Goal: Find specific page/section: Find specific page/section

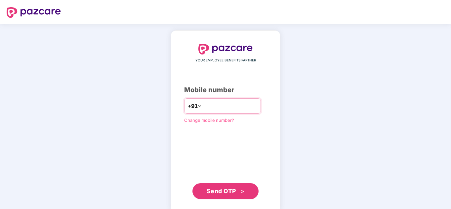
type input "**********"
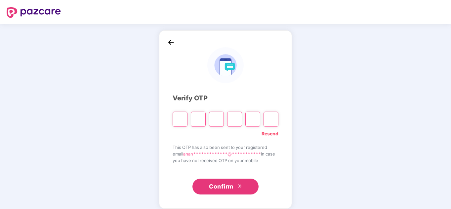
paste input "*"
type input "*"
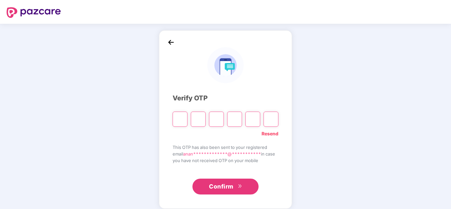
type input "*"
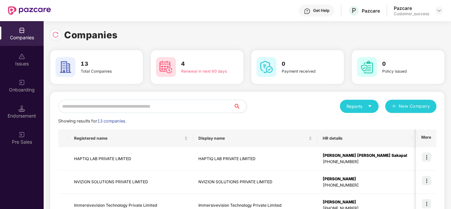
click at [273, 102] on div "Reports New Company" at bounding box center [341, 106] width 189 height 13
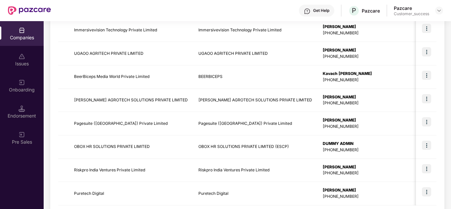
scroll to position [209, 0]
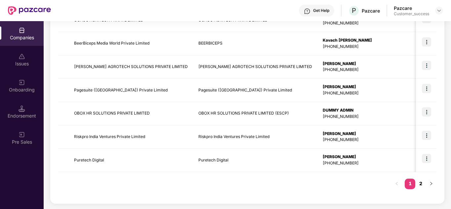
click at [422, 184] on link "2" at bounding box center [421, 184] width 11 height 10
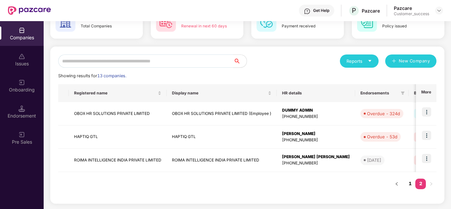
scroll to position [45, 0]
click at [411, 184] on link "1" at bounding box center [410, 184] width 11 height 10
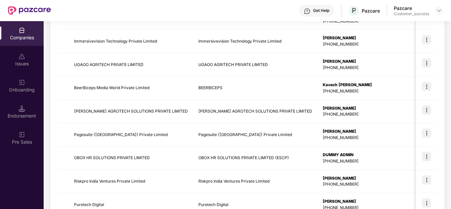
scroll to position [209, 0]
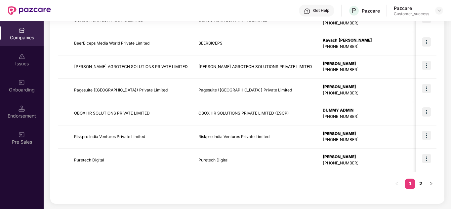
click at [257, 185] on div "Registered name Display name HR details Endorsements Benefits Earliest Renewal …" at bounding box center [247, 59] width 379 height 276
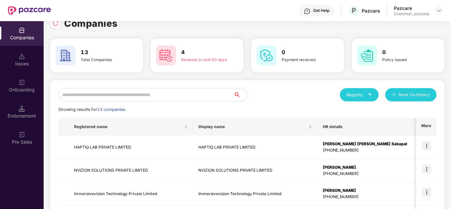
scroll to position [13, 0]
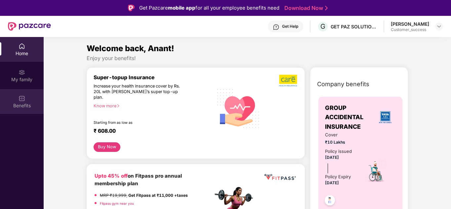
click at [22, 90] on div "Benefits" at bounding box center [22, 101] width 44 height 25
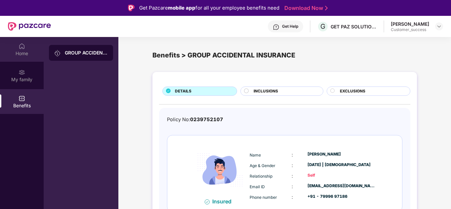
click at [16, 50] on div "Home" at bounding box center [22, 49] width 44 height 25
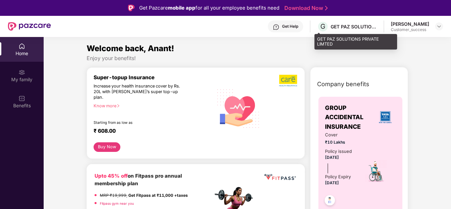
drag, startPoint x: 345, startPoint y: 24, endPoint x: 358, endPoint y: 139, distance: 116.2
click at [357, 128] on div "Get Pazcare mobile app for all your employee benefits need Download Now Get Hel…" at bounding box center [225, 123] width 451 height 246
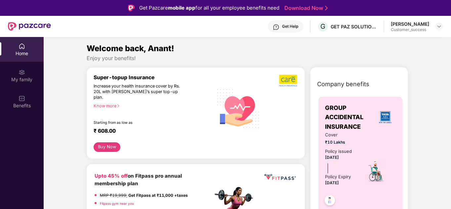
click at [436, 30] on div at bounding box center [439, 26] width 8 height 8
click at [437, 28] on img at bounding box center [439, 26] width 5 height 5
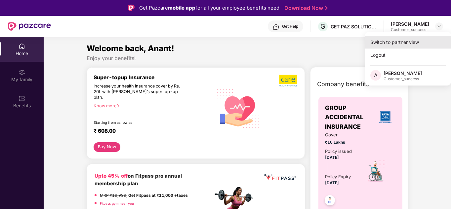
click at [409, 41] on div "Switch to partner view" at bounding box center [408, 42] width 86 height 13
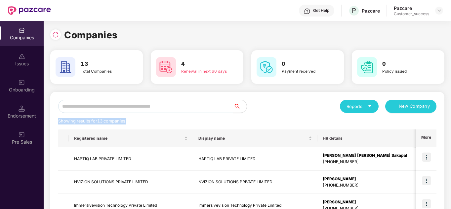
drag, startPoint x: 391, startPoint y: 93, endPoint x: 401, endPoint y: 131, distance: 39.4
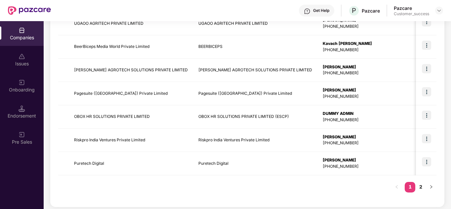
scroll to position [209, 0]
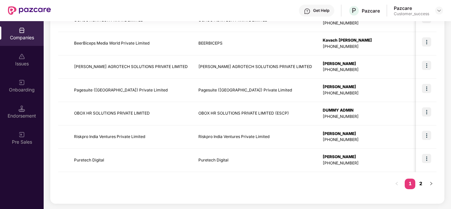
click at [419, 183] on link "2" at bounding box center [421, 184] width 11 height 10
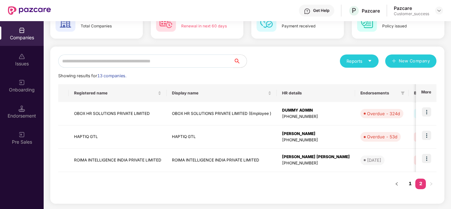
scroll to position [45, 0]
click at [411, 186] on link "1" at bounding box center [410, 184] width 11 height 10
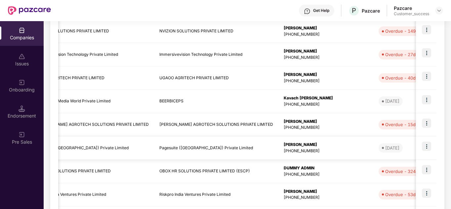
scroll to position [0, 0]
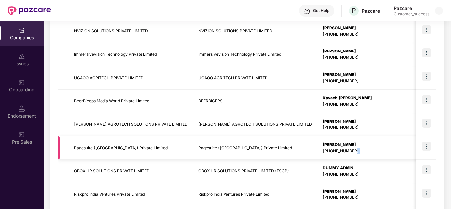
drag, startPoint x: 348, startPoint y: 157, endPoint x: 425, endPoint y: 146, distance: 76.8
click at [425, 146] on tr "Pagesuite ([GEOGRAPHIC_DATA]) Private Limited Pagesuite ([GEOGRAPHIC_DATA]) Pri…" at bounding box center [415, 148] width 714 height 23
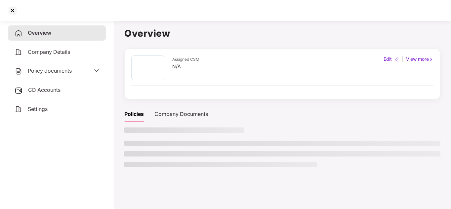
click at [425, 146] on li at bounding box center [282, 143] width 316 height 5
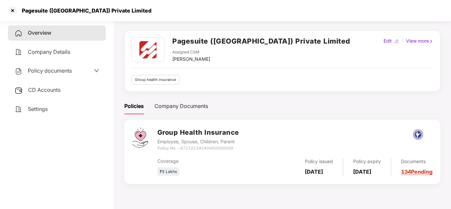
scroll to position [5, 0]
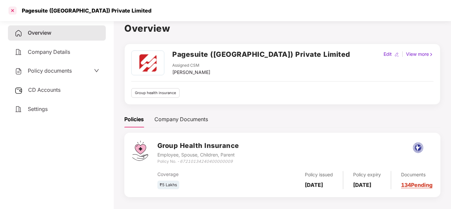
click at [10, 8] on div at bounding box center [12, 10] width 11 height 11
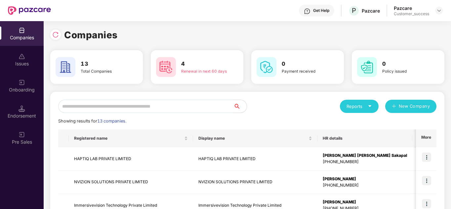
scroll to position [0, 0]
click at [260, 106] on div "Reports New Company" at bounding box center [341, 106] width 189 height 13
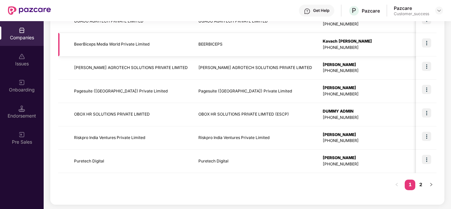
scroll to position [209, 0]
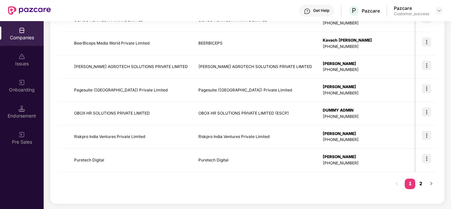
click at [422, 183] on link "2" at bounding box center [421, 184] width 11 height 10
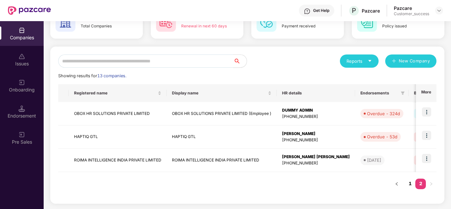
scroll to position [45, 0]
click at [411, 181] on link "1" at bounding box center [410, 184] width 11 height 10
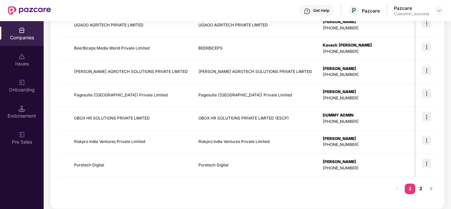
scroll to position [209, 0]
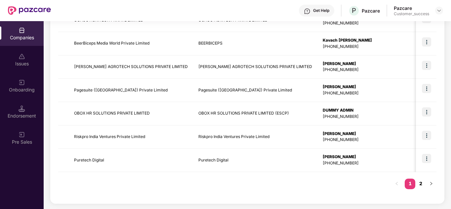
click at [421, 184] on link "2" at bounding box center [421, 184] width 11 height 10
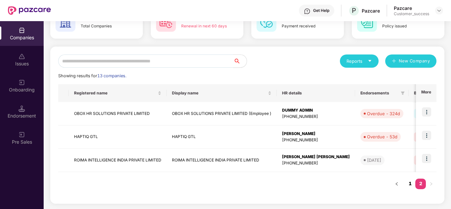
click at [411, 183] on link "1" at bounding box center [410, 184] width 11 height 10
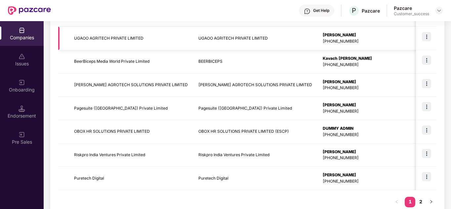
scroll to position [204, 0]
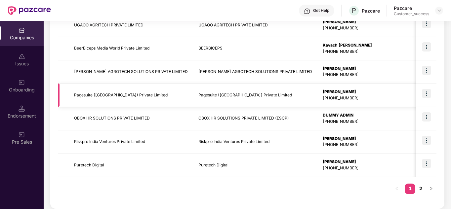
click at [427, 96] on img at bounding box center [426, 93] width 9 height 9
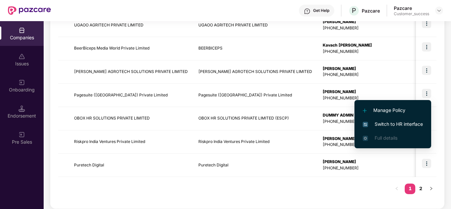
click at [398, 122] on span "Switch to HR interface" at bounding box center [393, 124] width 60 height 7
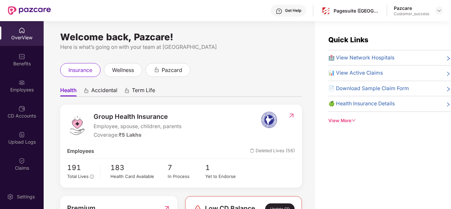
click at [260, 43] on div "Here is what’s going on with your team at [GEOGRAPHIC_DATA]" at bounding box center [181, 47] width 242 height 8
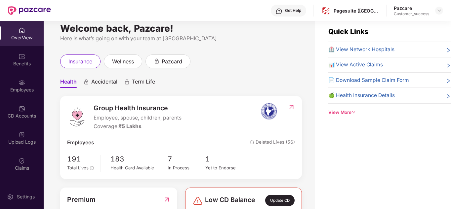
scroll to position [0, 0]
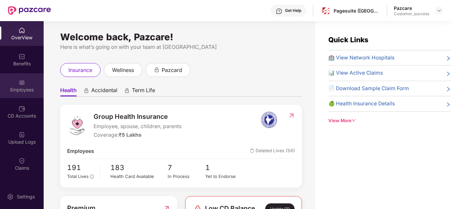
click at [24, 84] on img at bounding box center [22, 82] width 7 height 7
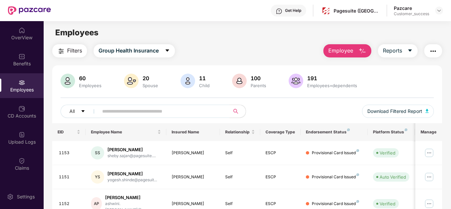
click at [219, 49] on div "Filters Group Health Insurance Employee Reports" at bounding box center [247, 50] width 390 height 13
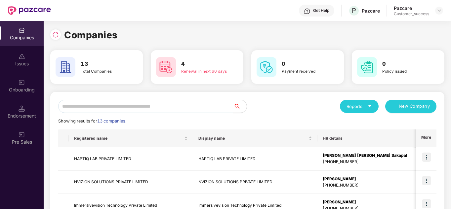
click at [288, 107] on div "Reports New Company" at bounding box center [341, 106] width 189 height 13
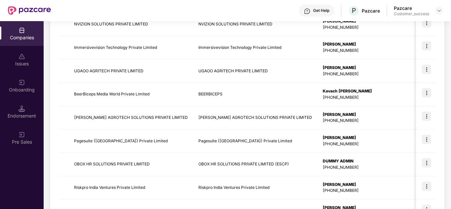
scroll to position [159, 0]
click at [425, 67] on img at bounding box center [426, 68] width 9 height 9
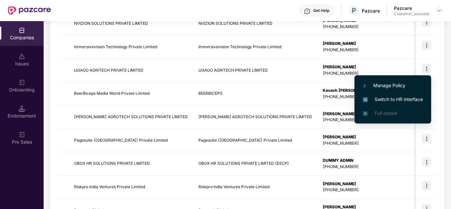
click at [400, 97] on span "Switch to HR interface" at bounding box center [393, 99] width 60 height 7
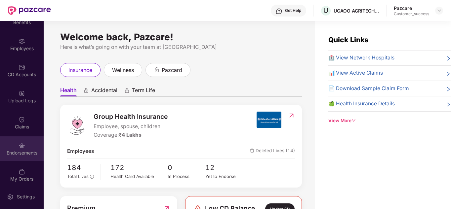
scroll to position [42, 0]
click at [24, 151] on div "Endorsements" at bounding box center [22, 152] width 44 height 7
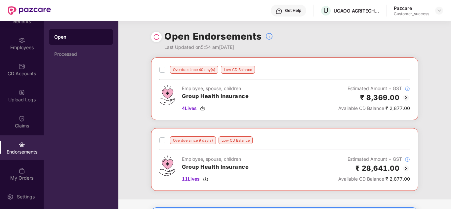
click at [136, 107] on div "Overdue since 40 day(s) Low CD Balance Employee, spouse, children Group Health …" at bounding box center [284, 129] width 333 height 142
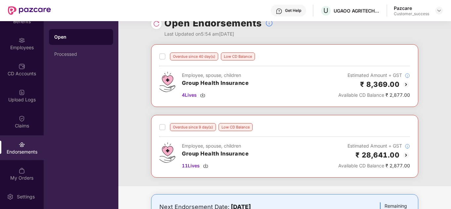
click at [134, 51] on div "Overdue since 40 day(s) Low CD Balance Employee, spouse, children Group Health …" at bounding box center [284, 115] width 333 height 142
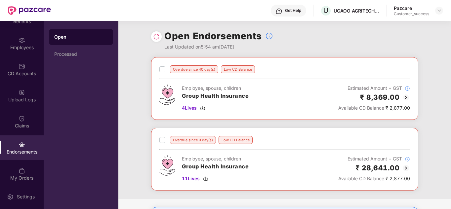
scroll to position [0, 0]
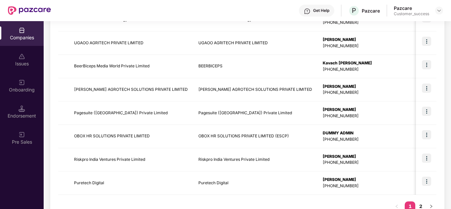
scroll to position [209, 0]
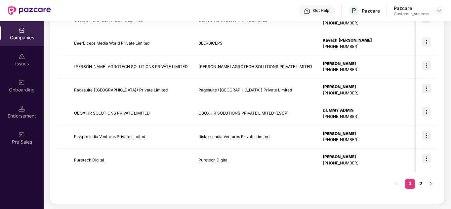
click at [282, 180] on div "Registered name Display name HR details Endorsements Benefits Earliest Renewal …" at bounding box center [247, 59] width 379 height 276
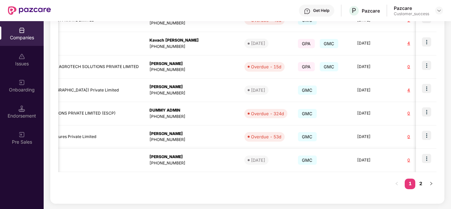
scroll to position [0, 185]
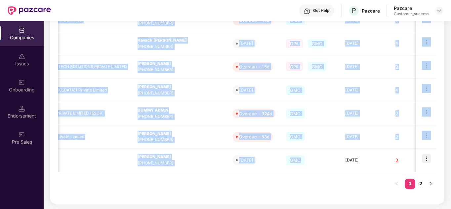
drag, startPoint x: 281, startPoint y: 152, endPoint x: 286, endPoint y: 184, distance: 32.2
click at [286, 184] on div "Registered name Display name HR details Endorsements Benefits Earliest Renewal …" at bounding box center [247, 59] width 379 height 276
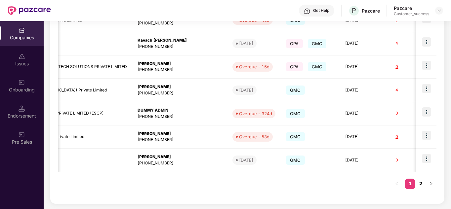
click at [420, 183] on link "2" at bounding box center [421, 184] width 11 height 10
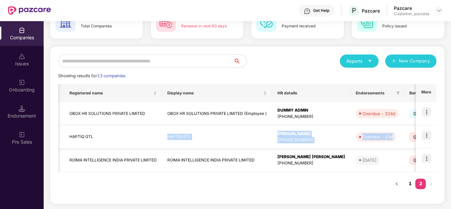
scroll to position [0, 0]
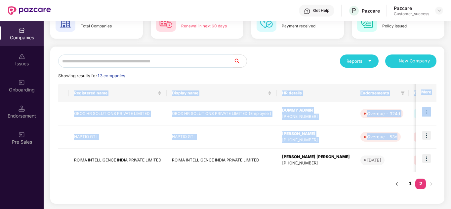
drag, startPoint x: 173, startPoint y: 137, endPoint x: 175, endPoint y: 179, distance: 42.1
click at [175, 179] on div "Registered name Display name HR details Endorsements Benefits Earliest Renewal …" at bounding box center [247, 140] width 379 height 112
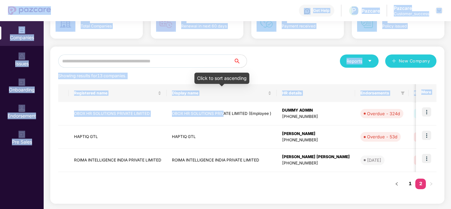
drag, startPoint x: 224, startPoint y: 117, endPoint x: 217, endPoint y: 74, distance: 43.6
click at [217, 74] on body "Get Help P Pazcare Pazcare Customer_success Companies Issues Onboarding Endorse…" at bounding box center [225, 104] width 451 height 209
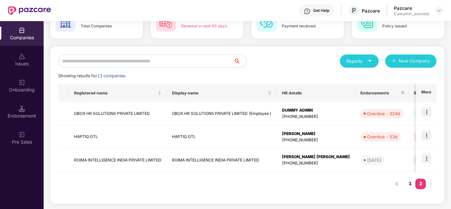
click at [270, 74] on div "Showing results for 13 companies." at bounding box center [247, 76] width 379 height 7
click at [432, 73] on div "Showing results for 13 companies." at bounding box center [247, 76] width 379 height 7
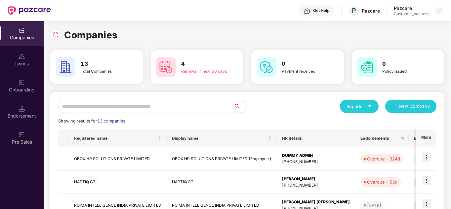
click at [102, 73] on div "Total Companies" at bounding box center [104, 71] width 46 height 6
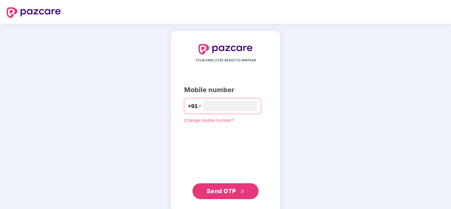
type input "**********"
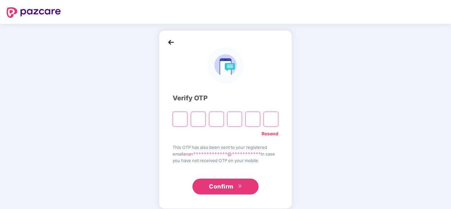
paste input "*"
type input "*"
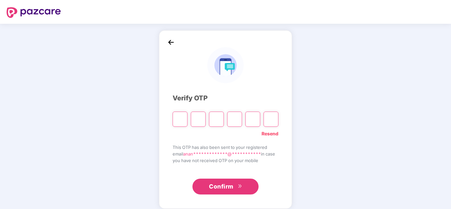
type input "*"
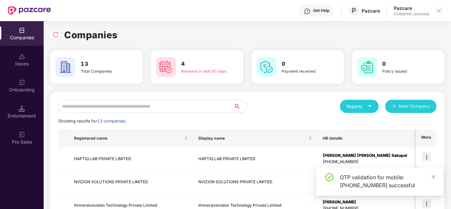
click at [425, 41] on div "Companies" at bounding box center [247, 35] width 394 height 15
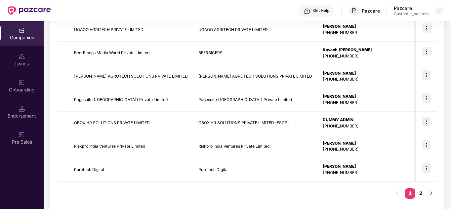
scroll to position [209, 0]
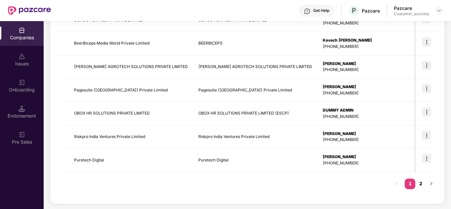
click at [418, 183] on link "2" at bounding box center [421, 184] width 11 height 10
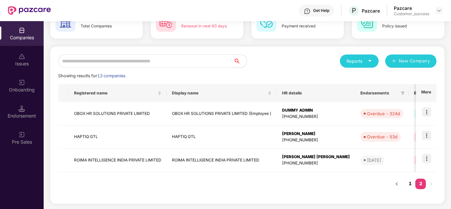
scroll to position [45, 0]
click at [411, 182] on link "1" at bounding box center [410, 184] width 11 height 10
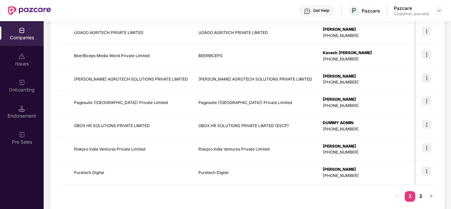
scroll to position [196, 0]
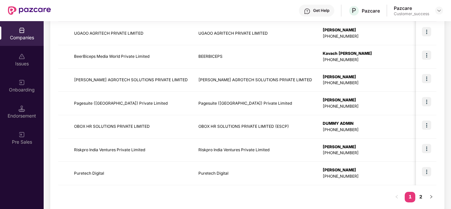
click at [274, 197] on div "Registered name Display name HR details Endorsements Benefits Earliest Renewal …" at bounding box center [247, 72] width 379 height 276
click at [427, 149] on img at bounding box center [426, 148] width 9 height 9
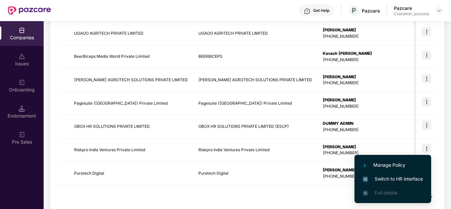
click at [402, 181] on span "Switch to HR interface" at bounding box center [393, 179] width 60 height 7
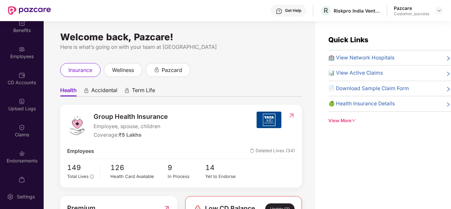
scroll to position [41, 0]
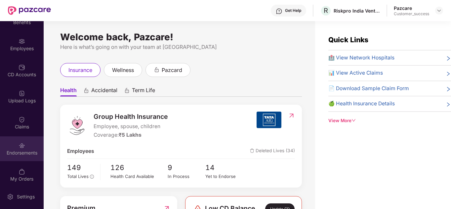
click at [16, 146] on div "Endorsements" at bounding box center [22, 149] width 44 height 25
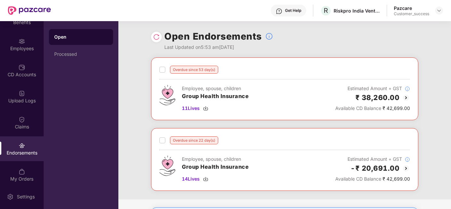
click at [138, 114] on div "Overdue since 53 day(s) Employee, spouse, children Group Health Insurance 11 Li…" at bounding box center [284, 129] width 333 height 142
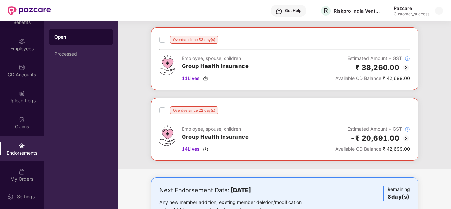
scroll to position [29, 0]
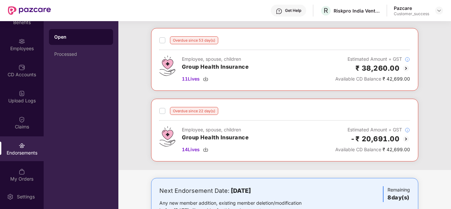
click at [142, 78] on div "Overdue since 53 day(s) Employee, spouse, children Group Health Insurance 11 Li…" at bounding box center [284, 99] width 333 height 142
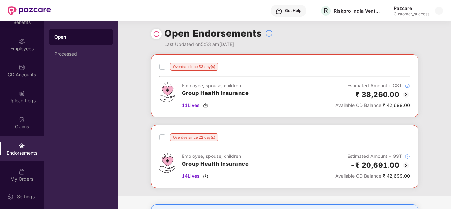
scroll to position [0, 0]
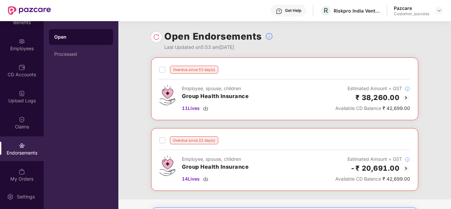
scroll to position [0, 1]
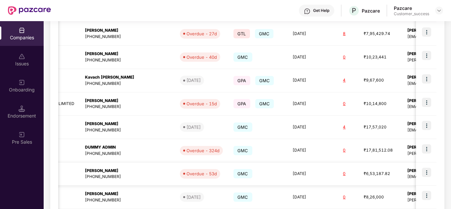
scroll to position [0, 245]
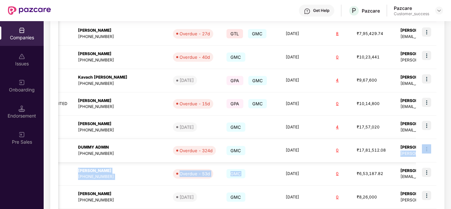
drag, startPoint x: 225, startPoint y: 171, endPoint x: 389, endPoint y: 143, distance: 166.8
click at [389, 143] on tbody "HAPTIQ LAB PRIVATE LIMITED HAPTIQ LAB PRIVATE LIMITED [PERSON_NAME] [PERSON_NAM…" at bounding box center [170, 93] width 714 height 234
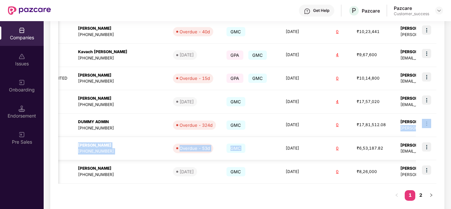
scroll to position [199, 0]
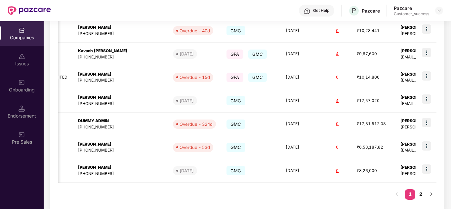
click at [356, 189] on div "Registered name Display name HR details Endorsements Benefits Earliest Renewal …" at bounding box center [247, 69] width 379 height 276
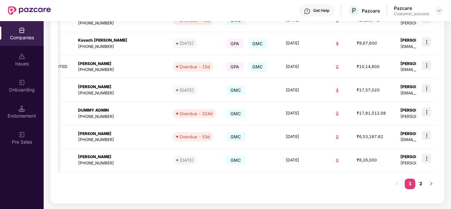
click at [343, 188] on div "Registered name Display name HR details Endorsements Benefits Earliest Renewal …" at bounding box center [247, 59] width 379 height 276
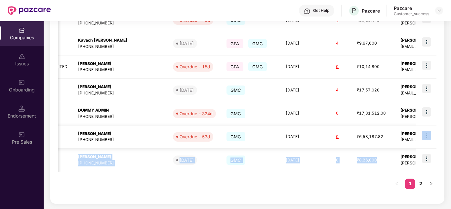
drag, startPoint x: 344, startPoint y: 157, endPoint x: 428, endPoint y: 136, distance: 86.7
click at [428, 136] on tbody "HAPTIQ LAB PRIVATE LIMITED HAPTIQ LAB PRIVATE LIMITED [PERSON_NAME] [PERSON_NAM…" at bounding box center [170, 55] width 714 height 234
click at [428, 136] on img at bounding box center [426, 135] width 9 height 9
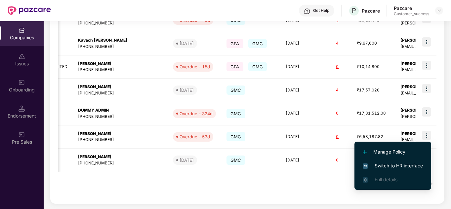
click at [396, 162] on span "Switch to HR interface" at bounding box center [393, 165] width 60 height 7
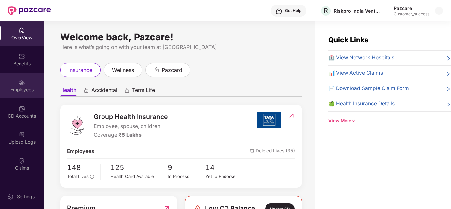
click at [26, 83] on div "Employees" at bounding box center [22, 85] width 44 height 25
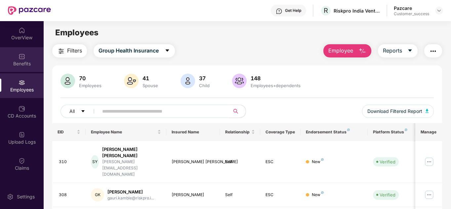
click at [21, 59] on img at bounding box center [22, 56] width 7 height 7
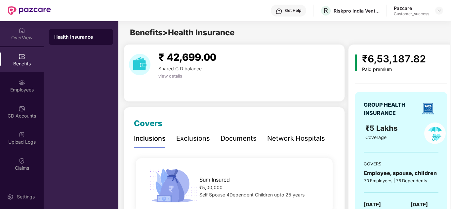
click at [21, 39] on div "OverView" at bounding box center [22, 37] width 44 height 7
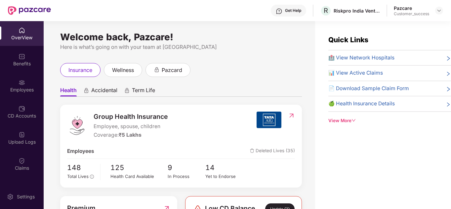
click at [215, 97] on ul "Health Accidental Term Life" at bounding box center [181, 90] width 242 height 13
click at [15, 111] on div "CD Accounts" at bounding box center [22, 112] width 44 height 25
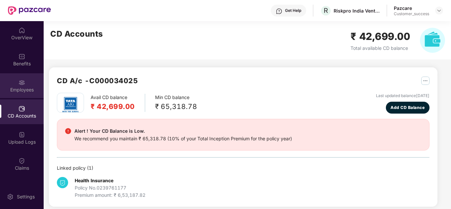
click at [23, 88] on div "Employees" at bounding box center [22, 90] width 44 height 7
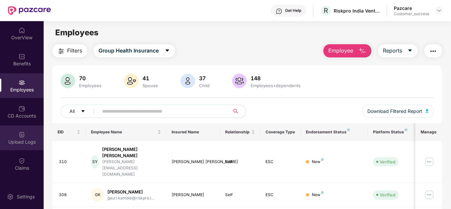
click at [24, 132] on div "Upload Logs" at bounding box center [22, 138] width 44 height 25
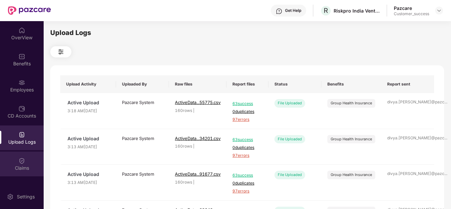
click at [25, 153] on div "Claims" at bounding box center [22, 164] width 44 height 25
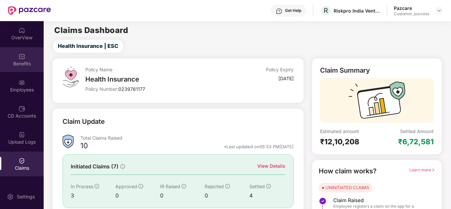
click at [25, 61] on div "Benefits" at bounding box center [22, 64] width 44 height 7
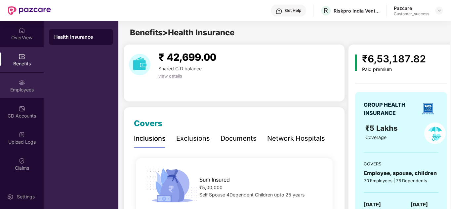
click at [24, 85] on div "Employees" at bounding box center [22, 85] width 44 height 25
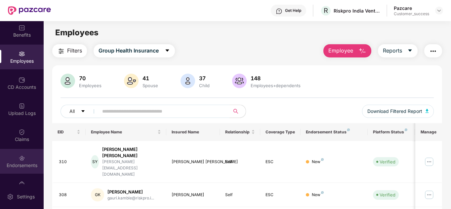
scroll to position [33, 0]
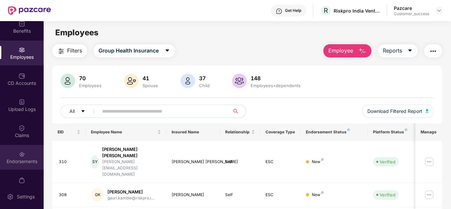
click at [28, 156] on div "Endorsements" at bounding box center [22, 157] width 44 height 25
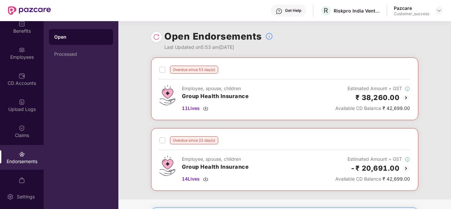
click at [148, 119] on div "Overdue since 53 day(s) Employee, spouse, children Group Health Insurance 11 Li…" at bounding box center [284, 129] width 333 height 142
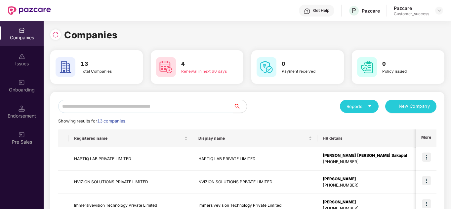
scroll to position [0, 1]
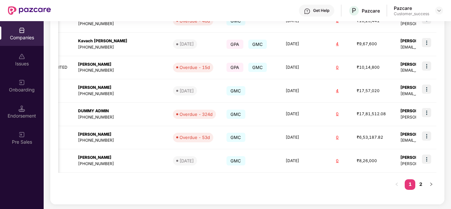
scroll to position [209, 0]
drag, startPoint x: 274, startPoint y: 125, endPoint x: 351, endPoint y: 184, distance: 97.7
click at [351, 184] on div "Registered name Display name HR details Endorsements Benefits Earliest Renewal …" at bounding box center [247, 59] width 379 height 276
click at [425, 135] on img at bounding box center [426, 135] width 9 height 9
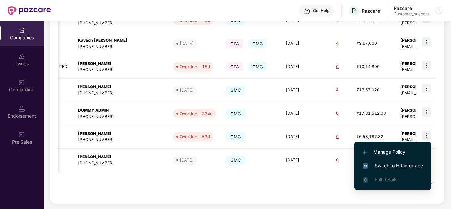
click at [399, 162] on span "Switch to HR interface" at bounding box center [393, 165] width 60 height 7
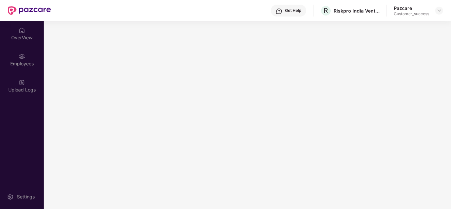
scroll to position [0, 0]
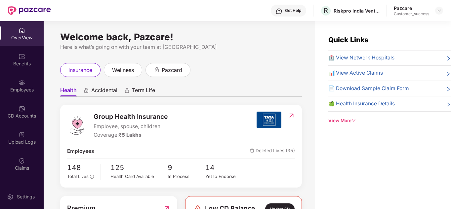
click at [260, 93] on ul "Health Accidental Term Life" at bounding box center [181, 90] width 242 height 13
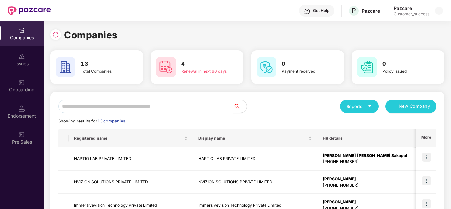
scroll to position [0, 1]
click at [277, 101] on div "Reports New Company" at bounding box center [341, 106] width 189 height 13
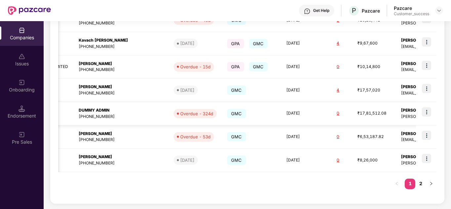
scroll to position [0, 245]
drag, startPoint x: 262, startPoint y: 113, endPoint x: 270, endPoint y: 202, distance: 88.4
click at [270, 202] on div "Reports New Company Showing results for 13 companies. Registered name Display n…" at bounding box center [247, 43] width 394 height 321
click at [272, 197] on div "Reports New Company Showing results for 13 companies. Registered name Display n…" at bounding box center [247, 43] width 394 height 321
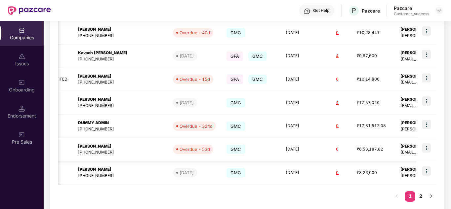
scroll to position [196, 0]
click at [429, 148] on img at bounding box center [426, 148] width 9 height 9
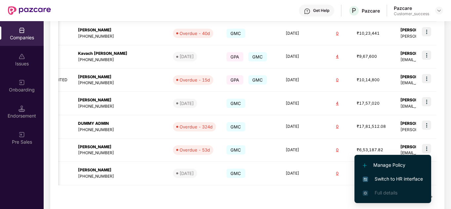
click at [388, 176] on span "Switch to HR interface" at bounding box center [393, 179] width 60 height 7
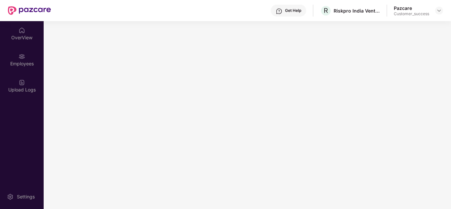
scroll to position [0, 0]
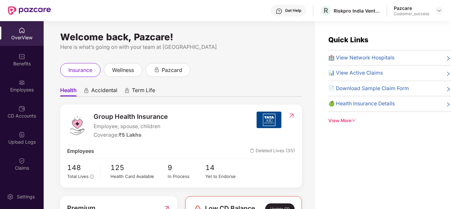
click at [219, 61] on div "Welcome back, Pazcare! Here is what’s going on with your team at Pazcare insura…" at bounding box center [180, 119] width 272 height 196
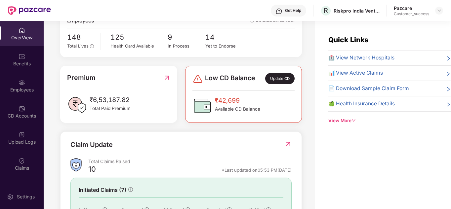
scroll to position [132, 0]
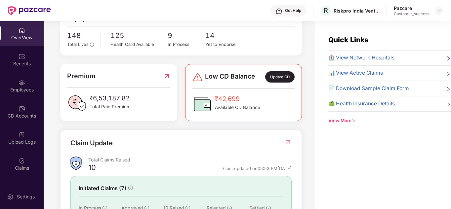
click at [44, 129] on div "Welcome back, Pazcare! Here is what’s going on with your team at Pazcare insura…" at bounding box center [180, 119] width 272 height 196
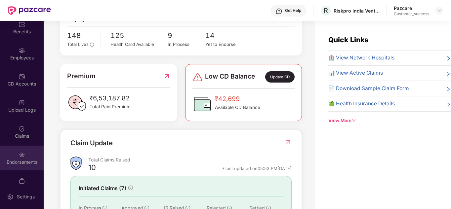
scroll to position [34, 0]
click at [26, 155] on div "Endorsements" at bounding box center [22, 156] width 44 height 25
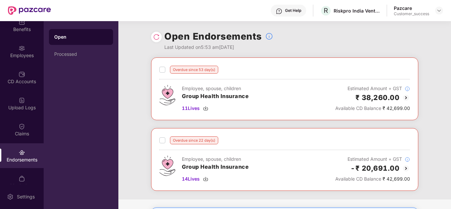
click at [217, 123] on div "Overdue since 53 day(s) Employee, spouse, children Group Health Insurance 11 Li…" at bounding box center [284, 129] width 333 height 142
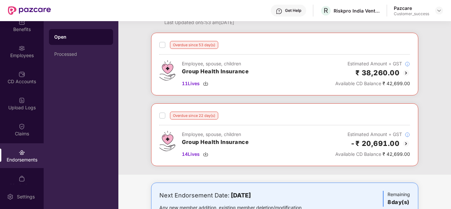
scroll to position [16, 0]
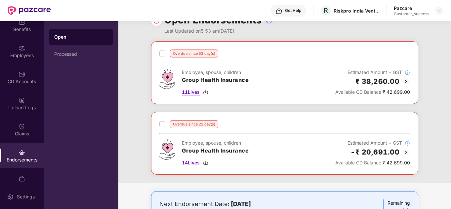
click at [206, 94] on img at bounding box center [205, 92] width 5 height 5
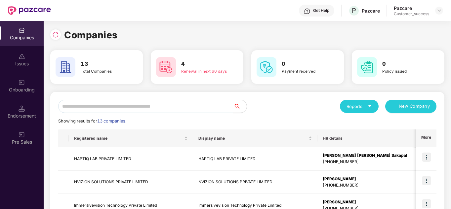
scroll to position [0, 1]
click at [275, 105] on div "Reports New Company" at bounding box center [341, 106] width 189 height 13
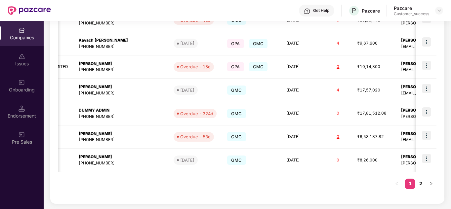
scroll to position [0, 245]
drag, startPoint x: 288, startPoint y: 131, endPoint x: 301, endPoint y: 187, distance: 57.5
click at [301, 187] on div "Registered name Display name HR details Endorsements Benefits Earliest Renewal …" at bounding box center [247, 59] width 379 height 276
click at [299, 187] on div "Registered name Display name HR details Endorsements Benefits Earliest Renewal …" at bounding box center [247, 59] width 379 height 276
click at [424, 133] on img at bounding box center [426, 135] width 9 height 9
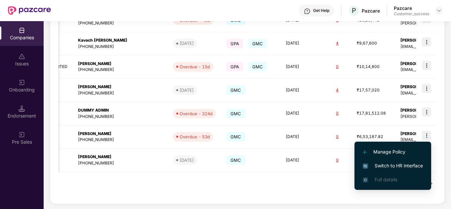
click at [394, 165] on span "Switch to HR interface" at bounding box center [393, 165] width 60 height 7
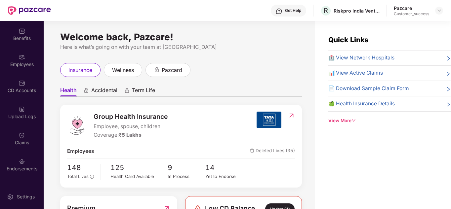
scroll to position [28, 0]
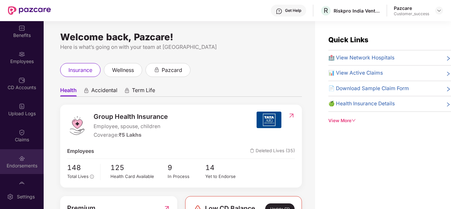
click at [22, 162] on img at bounding box center [22, 159] width 7 height 7
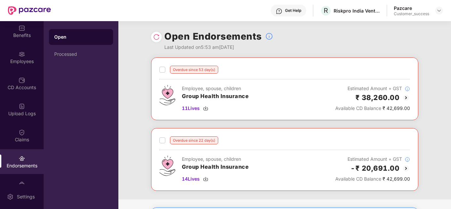
click at [286, 119] on div "Overdue since 53 day(s) Employee, spouse, children Group Health Insurance 11 Li…" at bounding box center [284, 89] width 267 height 63
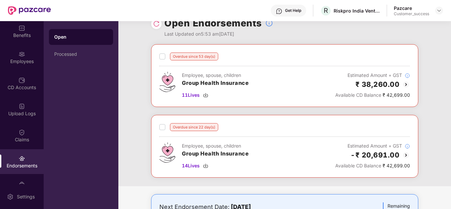
scroll to position [56, 0]
